Goal: Task Accomplishment & Management: Use online tool/utility

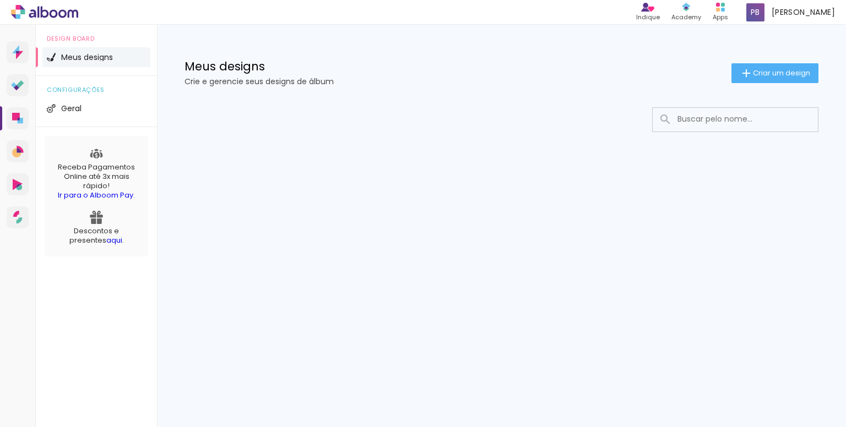
click at [106, 235] on link "aqui" at bounding box center [114, 240] width 16 height 10
click at [17, 150] on icon at bounding box center [19, 150] width 4 height 4
click at [18, 50] on icon at bounding box center [15, 49] width 7 height 8
